Goal: Transaction & Acquisition: Download file/media

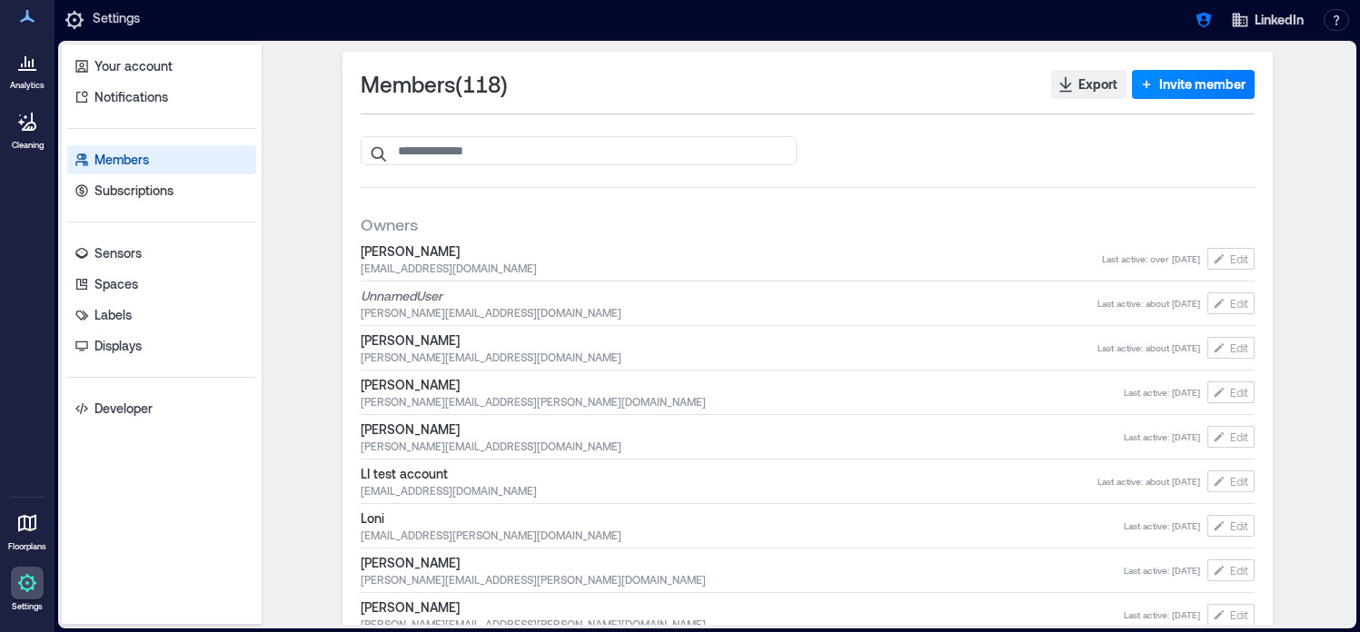
scroll to position [3868, 0]
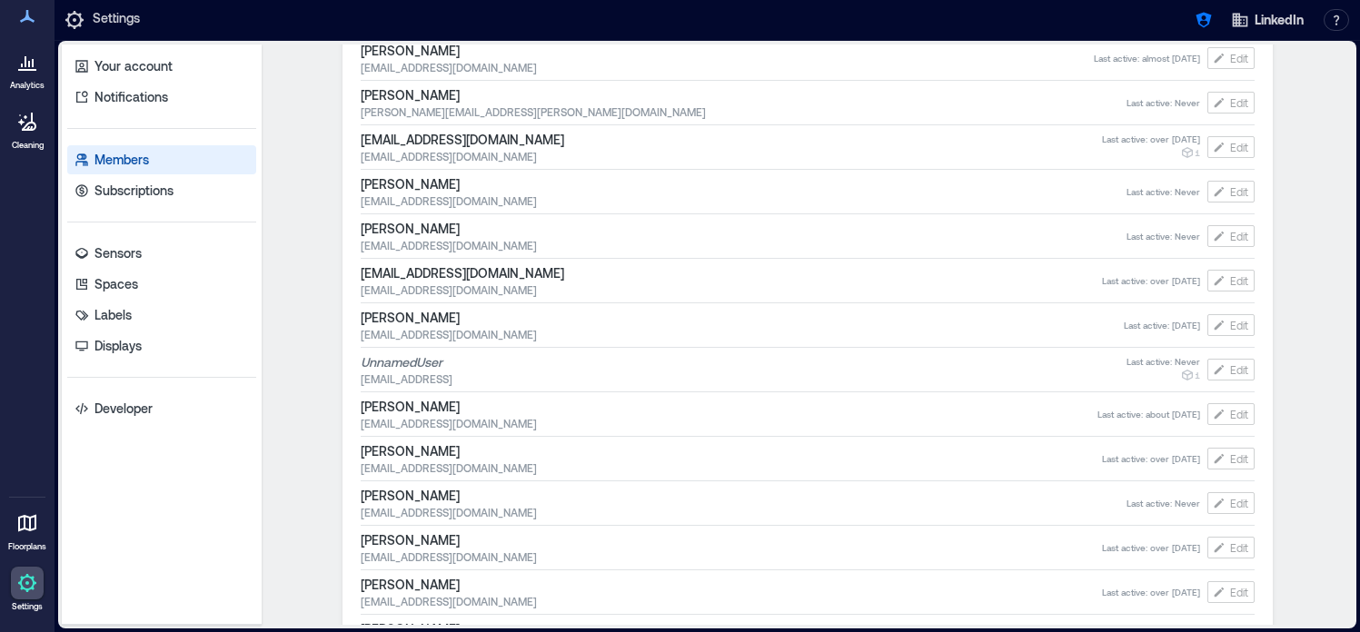
click at [27, 61] on icon at bounding box center [27, 62] width 22 height 22
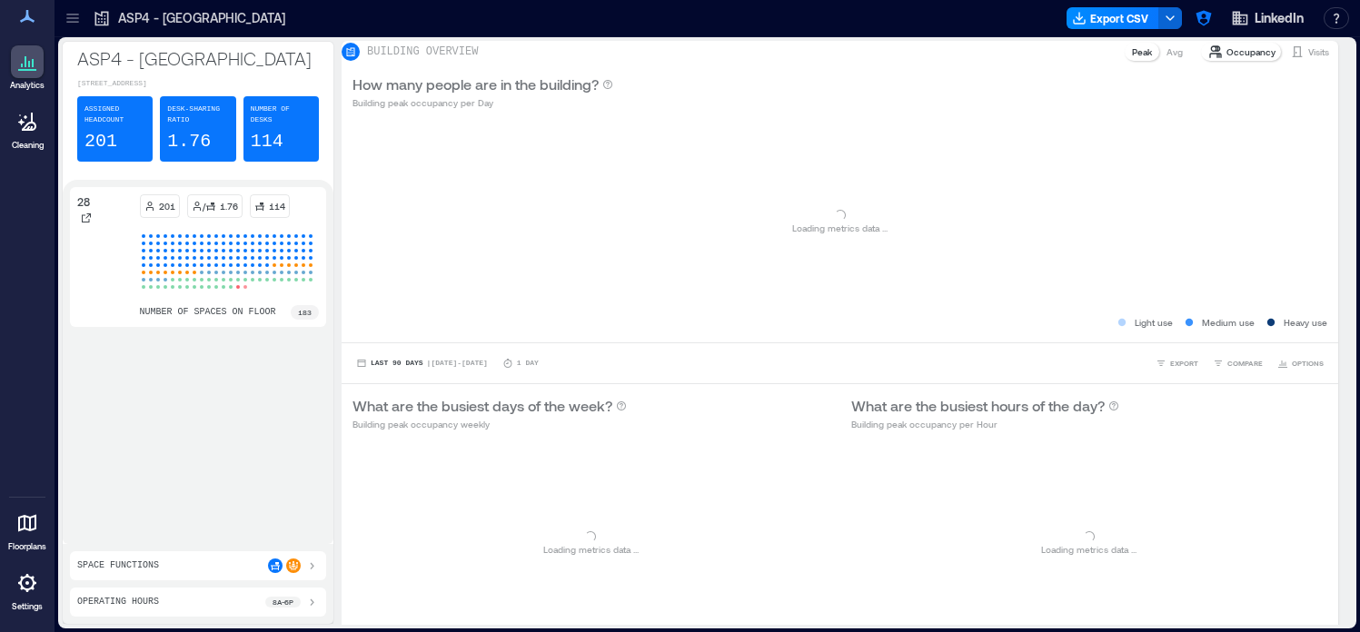
click at [74, 15] on icon at bounding box center [73, 18] width 18 height 18
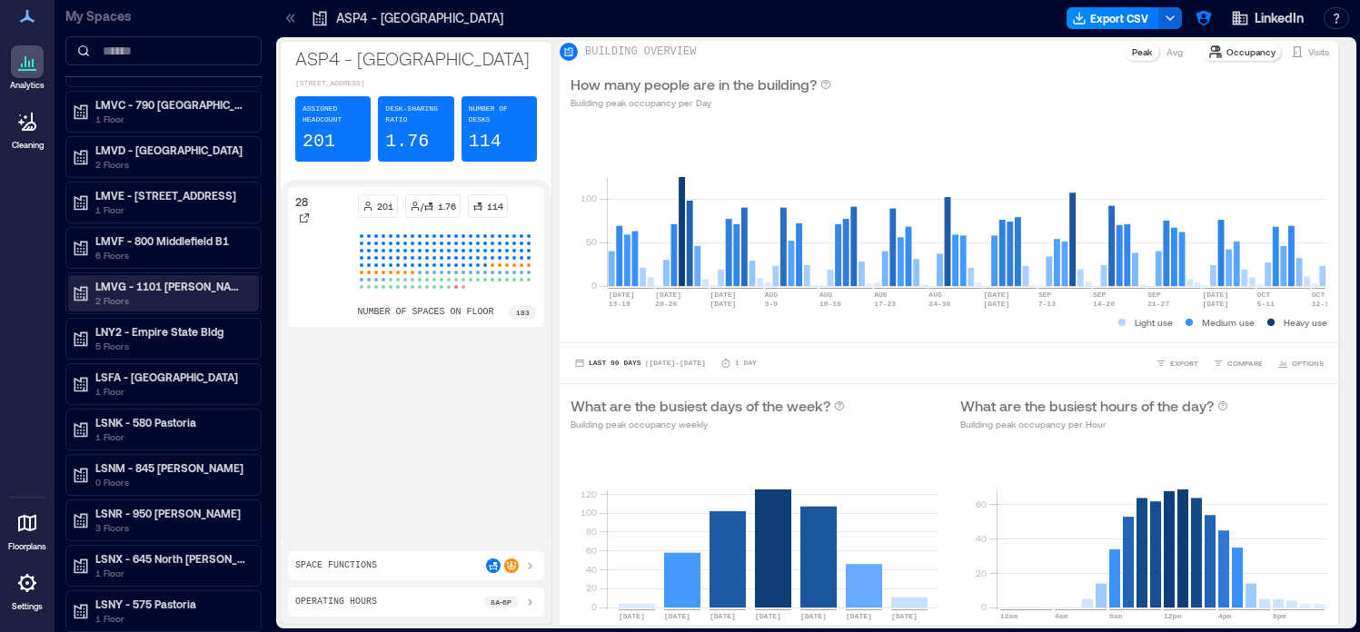
scroll to position [431, 0]
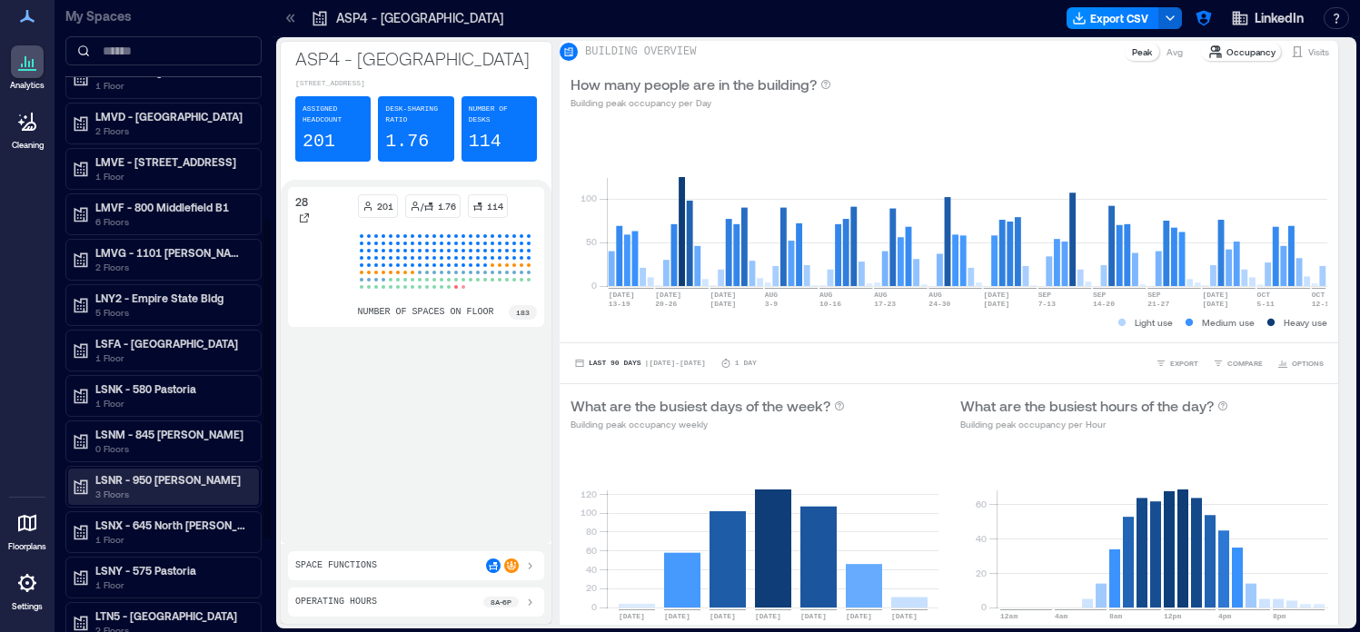
click at [186, 491] on p "3 Floors" at bounding box center [171, 494] width 153 height 15
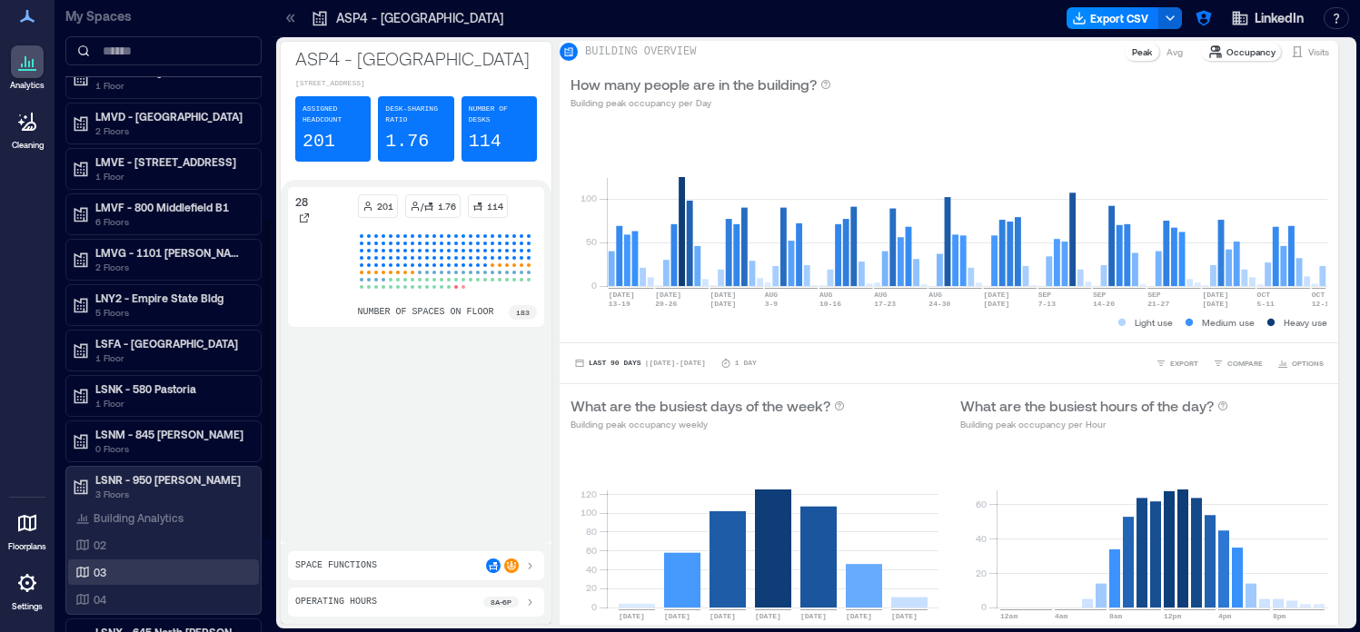
click at [131, 578] on div "03" at bounding box center [160, 572] width 176 height 18
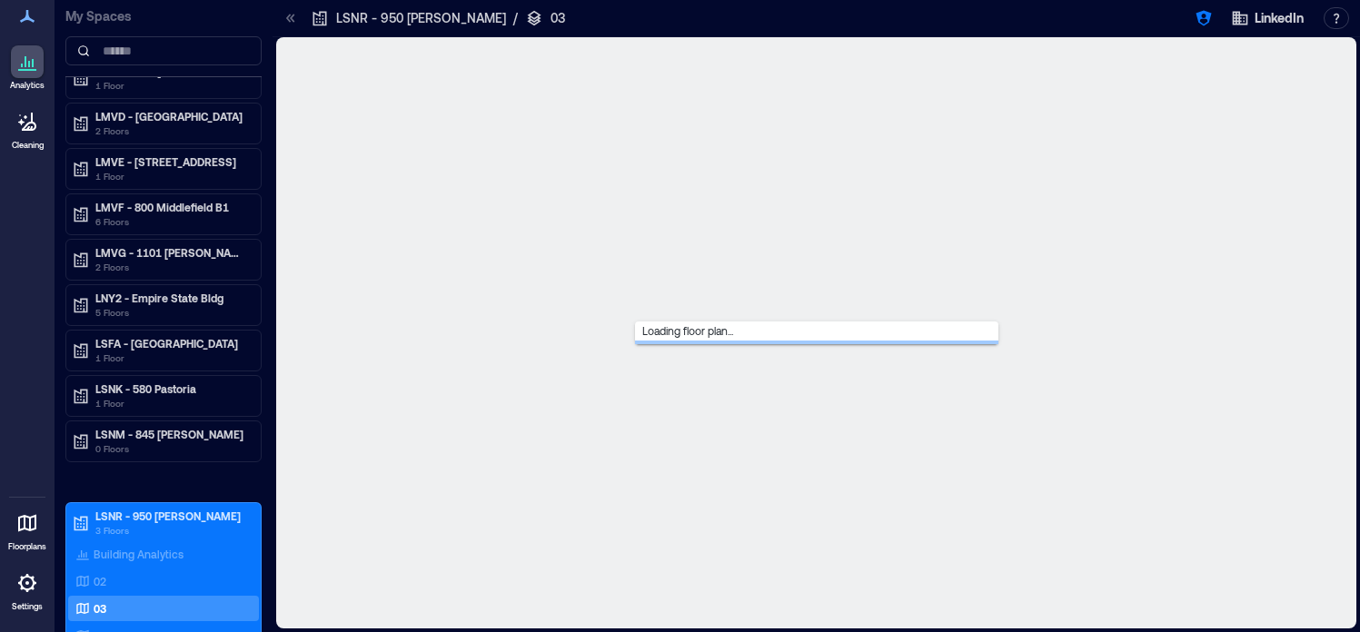
scroll to position [394, 0]
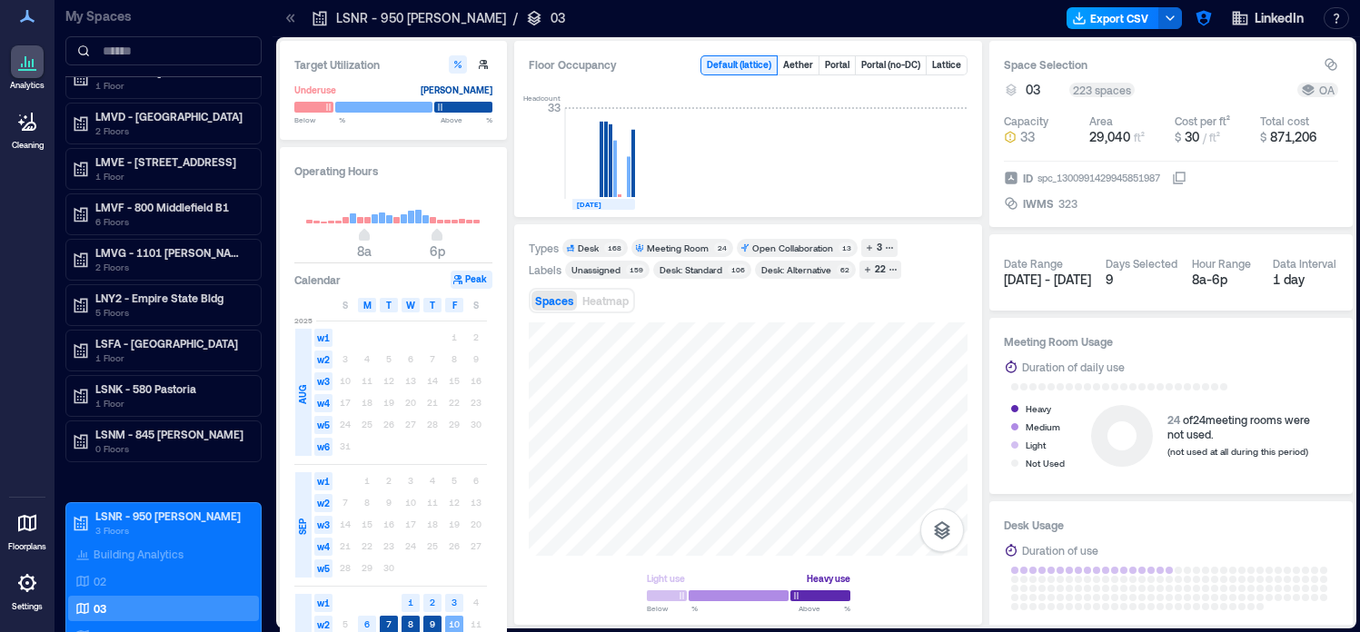
click at [1111, 21] on button "Export CSV" at bounding box center [1113, 18] width 93 height 22
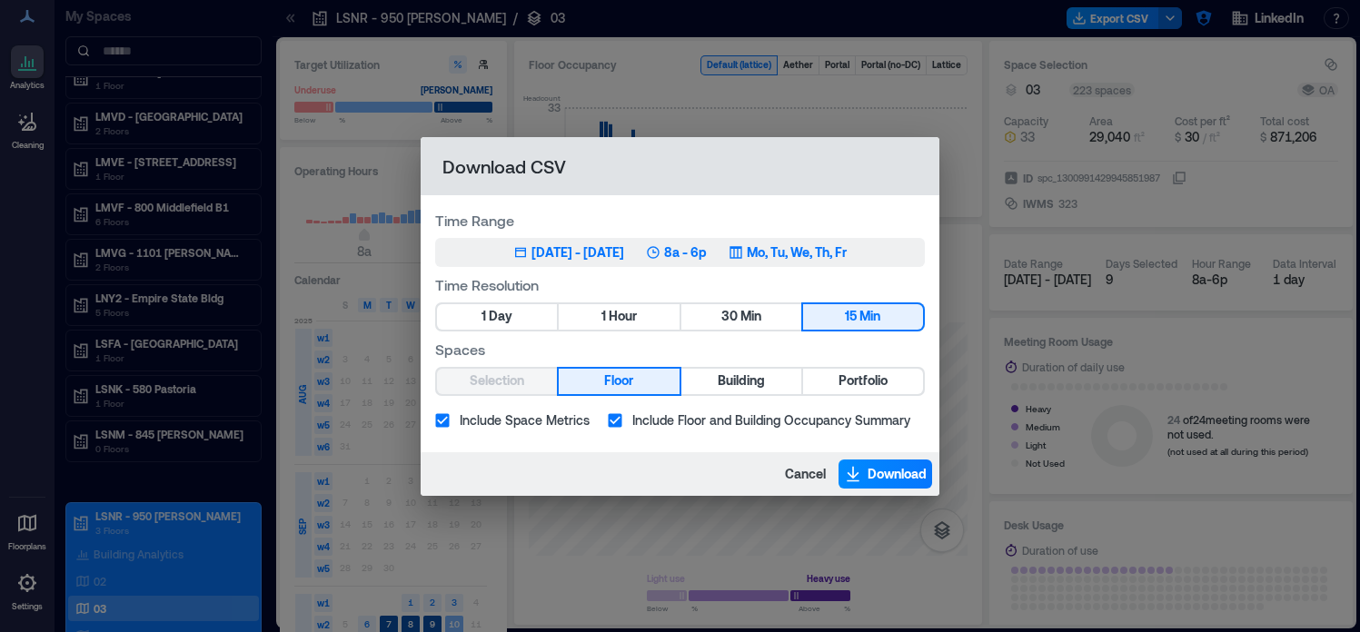
click at [525, 262] on button "Oct 1, 2025 - [DATE] 8a - 6p Mo, Tu, We, Th, Fr" at bounding box center [680, 252] width 490 height 29
click at [516, 323] on button "1 Day" at bounding box center [497, 316] width 120 height 25
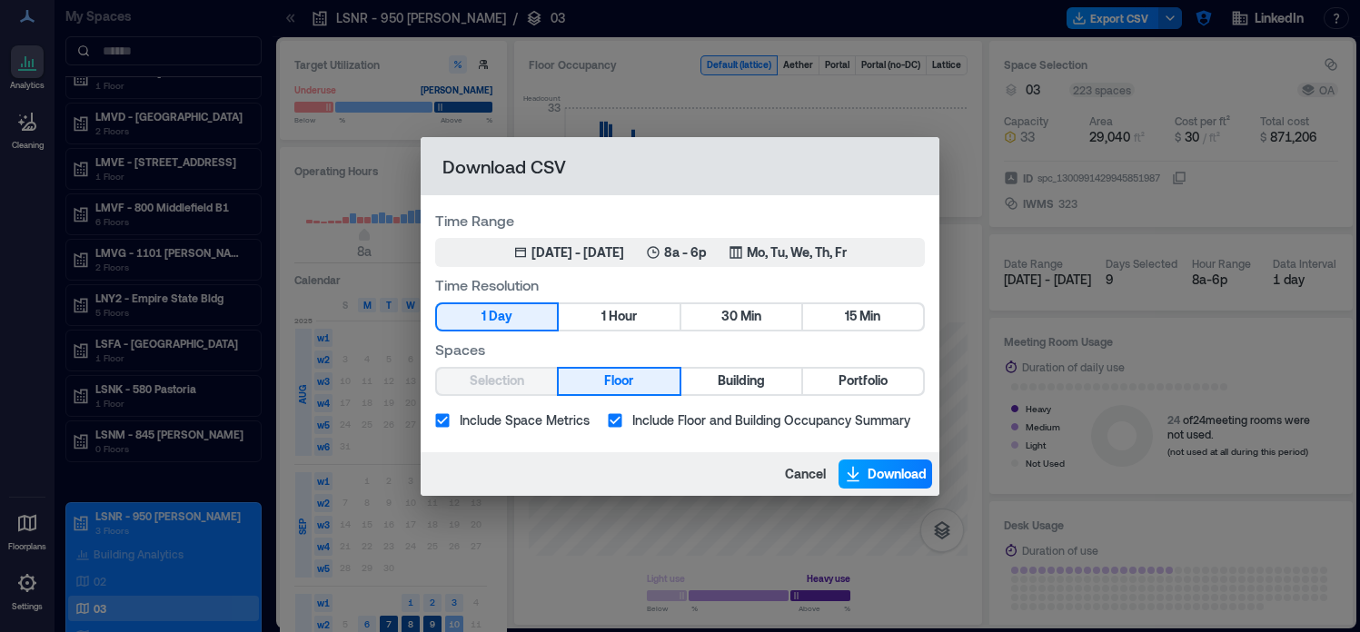
click at [883, 467] on span "Download" at bounding box center [897, 474] width 59 height 18
